Goal: Information Seeking & Learning: Learn about a topic

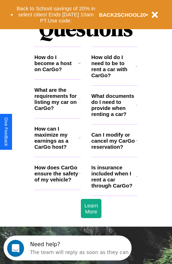
scroll to position [861, 0]
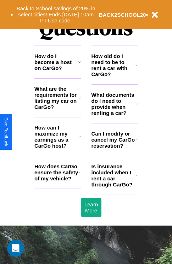
click at [58, 109] on h3 "What are the requirements for listing my car on CarGo?" at bounding box center [56, 98] width 44 height 24
click at [58, 148] on h3 "How can I maximize my earnings as a CarGo host?" at bounding box center [56, 136] width 44 height 24
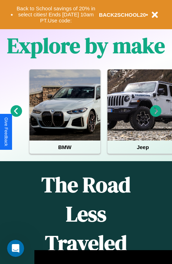
scroll to position [109, 0]
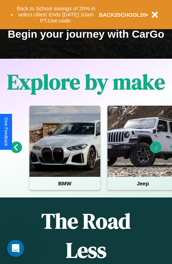
click at [16, 152] on icon at bounding box center [17, 147] width 12 height 12
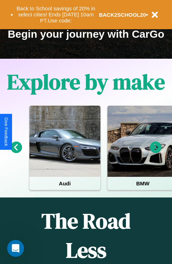
click at [16, 152] on icon at bounding box center [17, 147] width 12 height 12
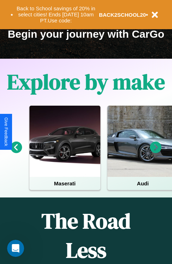
click at [156, 152] on icon at bounding box center [156, 147] width 12 height 12
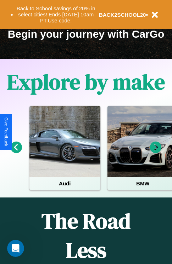
click at [156, 152] on icon at bounding box center [156, 147] width 12 height 12
